Goal: Task Accomplishment & Management: Use online tool/utility

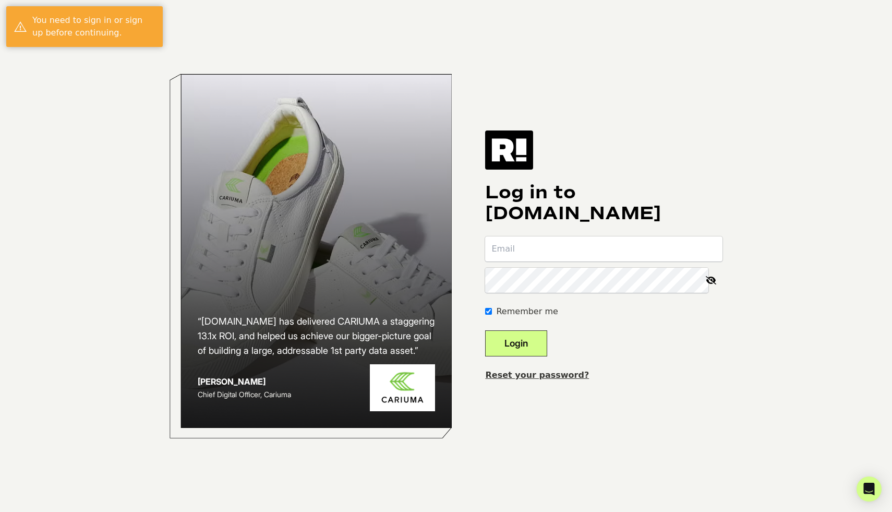
type input "[EMAIL_ADDRESS][DOMAIN_NAME]"
click at [520, 347] on button "Login" at bounding box center [516, 343] width 62 height 26
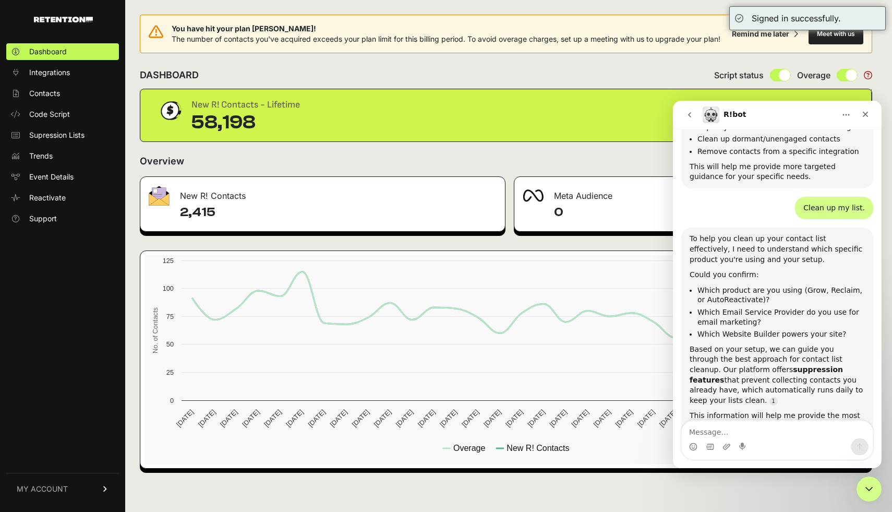
scroll to position [482, 0]
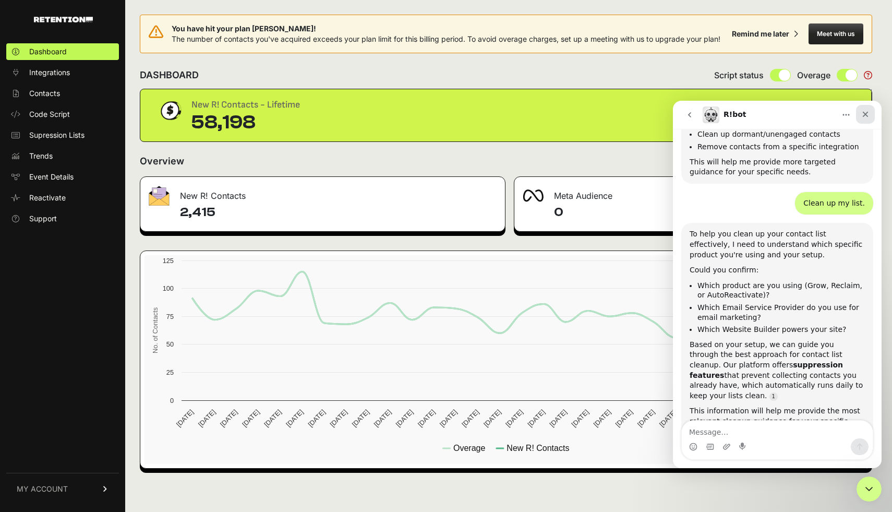
click at [864, 114] on icon "Close" at bounding box center [865, 114] width 8 height 8
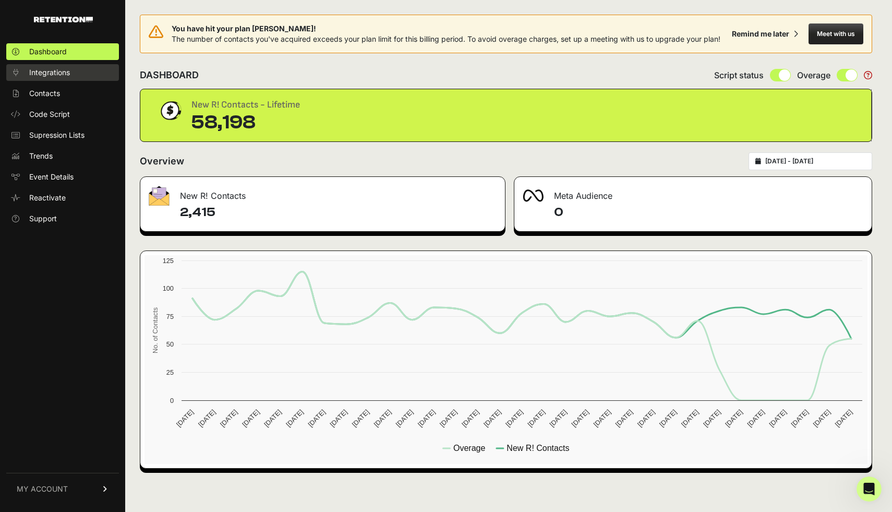
click at [77, 74] on link "Integrations" at bounding box center [62, 72] width 113 height 17
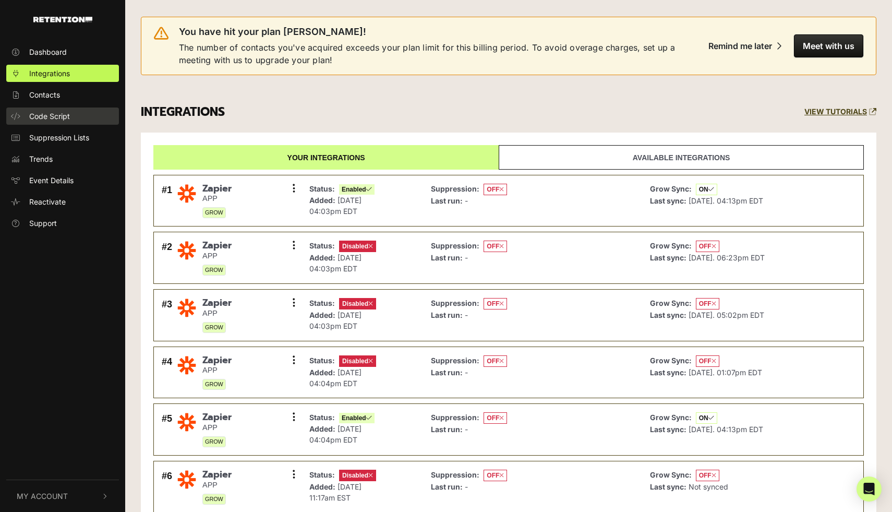
click at [91, 113] on link "Code Script" at bounding box center [62, 115] width 113 height 17
